Goal: Task Accomplishment & Management: Use online tool/utility

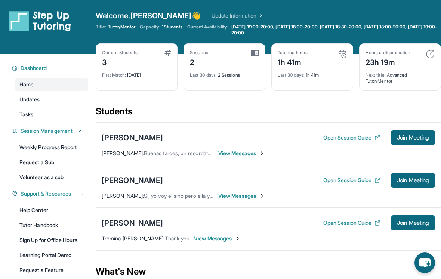
click at [410, 137] on span "Join Meeting" at bounding box center [413, 137] width 32 height 4
click at [413, 139] on span "Join Meeting" at bounding box center [413, 137] width 32 height 4
click at [412, 133] on button "Join Meeting" at bounding box center [413, 137] width 44 height 15
click at [413, 145] on button "Join Meeting" at bounding box center [413, 137] width 44 height 15
click at [430, 138] on button "Join Meeting" at bounding box center [413, 137] width 44 height 15
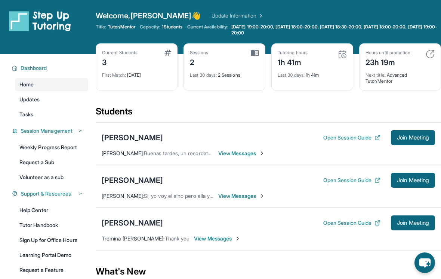
click at [406, 135] on span "Join Meeting" at bounding box center [413, 137] width 32 height 4
click at [410, 135] on span "Join Meeting" at bounding box center [413, 137] width 32 height 4
click at [415, 136] on span "Join Meeting" at bounding box center [413, 137] width 32 height 4
click at [412, 139] on span "Join Meeting" at bounding box center [413, 137] width 32 height 4
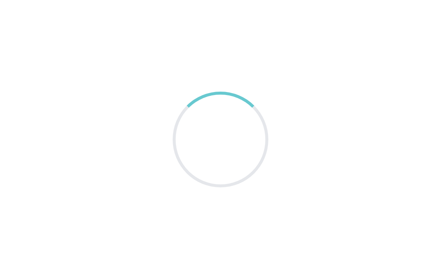
scroll to position [12, 0]
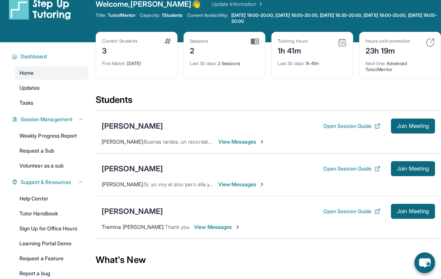
click at [401, 121] on button "Join Meeting" at bounding box center [413, 125] width 44 height 15
click at [65, 60] on button "Dashboard" at bounding box center [51, 56] width 66 height 7
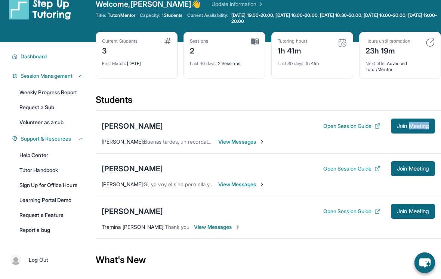
click at [349, 148] on div "[PERSON_NAME] Open Session Guide Join Meeting [PERSON_NAME] : Buenas tardes, un…" at bounding box center [268, 132] width 345 height 43
click at [352, 145] on div "[PERSON_NAME] Open Session Guide Join Meeting [PERSON_NAME] : Buenas tardes, un…" at bounding box center [268, 132] width 345 height 43
click at [401, 120] on button "Join Meeting" at bounding box center [413, 125] width 44 height 15
click at [423, 126] on span "Join Meeting" at bounding box center [413, 126] width 32 height 4
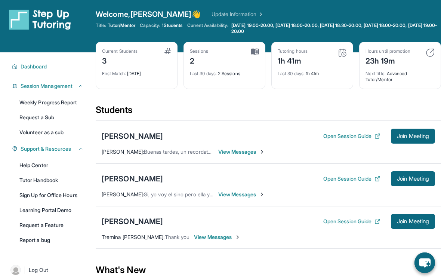
scroll to position [0, 0]
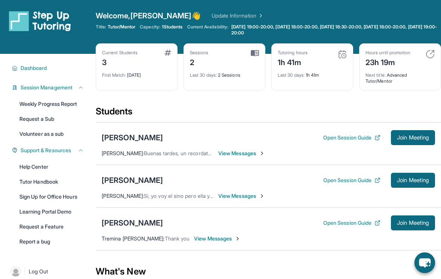
click at [406, 143] on button "Join Meeting" at bounding box center [413, 137] width 44 height 15
click at [407, 144] on button "Join Meeting" at bounding box center [413, 137] width 44 height 15
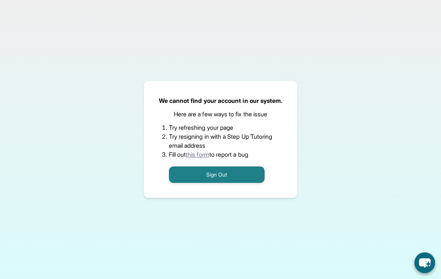
click at [234, 183] on button "Sign Out" at bounding box center [217, 174] width 96 height 16
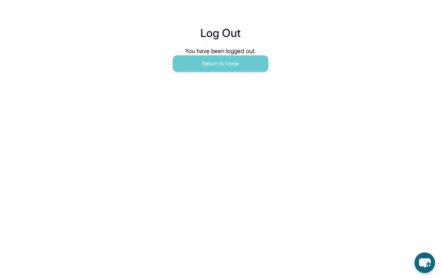
click at [241, 59] on button "Return to home" at bounding box center [221, 63] width 96 height 16
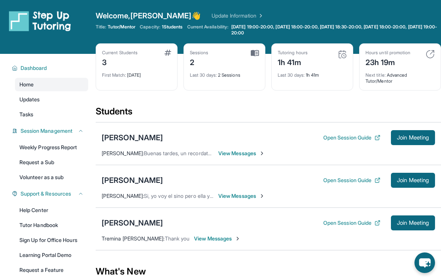
click at [404, 135] on span "Join Meeting" at bounding box center [413, 137] width 32 height 4
click at [406, 132] on button "Join Meeting" at bounding box center [413, 137] width 44 height 15
click at [386, 164] on div "[PERSON_NAME] Open Session Guide Join Meeting [PERSON_NAME] : Buenas tardes, un…" at bounding box center [268, 143] width 345 height 43
click at [404, 142] on button "Join Meeting" at bounding box center [413, 137] width 44 height 15
click at [405, 139] on span "Join Meeting" at bounding box center [413, 137] width 32 height 4
